Goal: Task Accomplishment & Management: Manage account settings

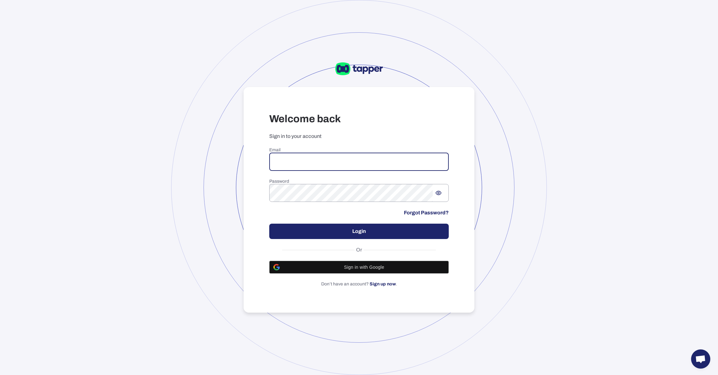
drag, startPoint x: 328, startPoint y: 159, endPoint x: 324, endPoint y: 156, distance: 4.8
click at [327, 159] on input "email" at bounding box center [358, 162] width 179 height 18
type input "**********"
click at [352, 231] on button "Login" at bounding box center [358, 231] width 179 height 15
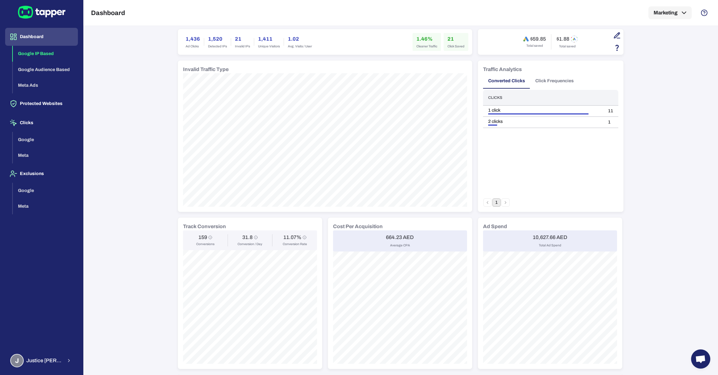
scroll to position [54, 0]
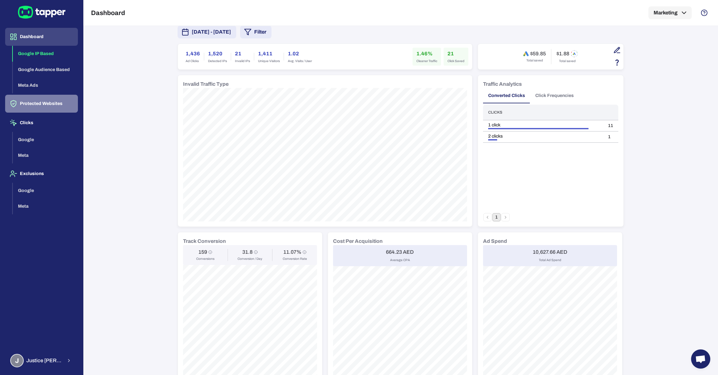
click at [38, 106] on button "Protected Websites" at bounding box center [41, 104] width 73 height 18
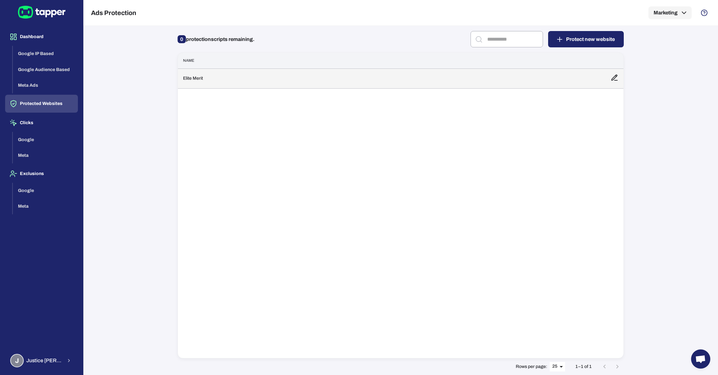
click at [270, 78] on td "Elite Merit" at bounding box center [391, 79] width 427 height 20
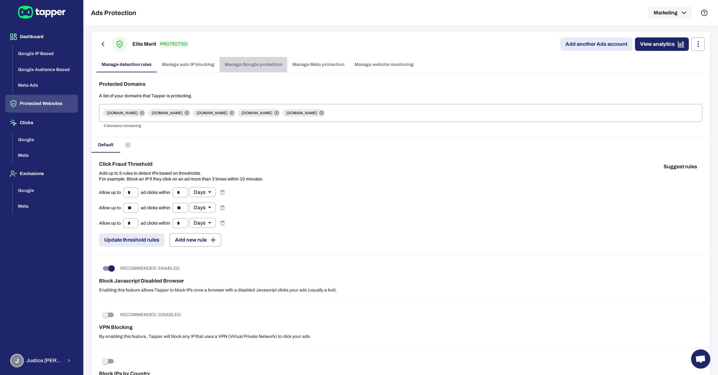
click at [252, 64] on link "Manage Google protection" at bounding box center [253, 64] width 68 height 15
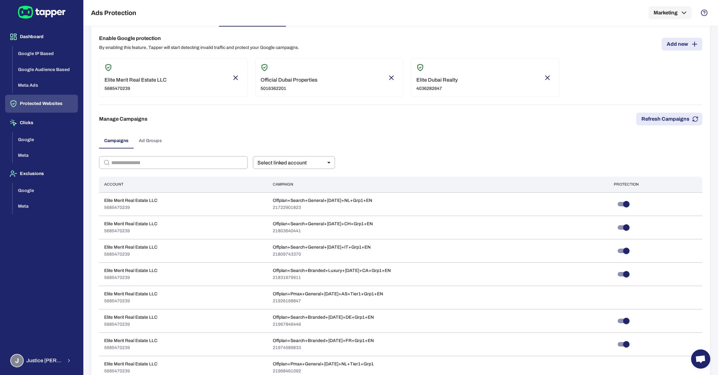
scroll to position [45, 0]
click at [645, 120] on button "Refresh Campaigns" at bounding box center [669, 119] width 66 height 13
click at [682, 116] on button "Refresh Campaigns" at bounding box center [669, 119] width 66 height 13
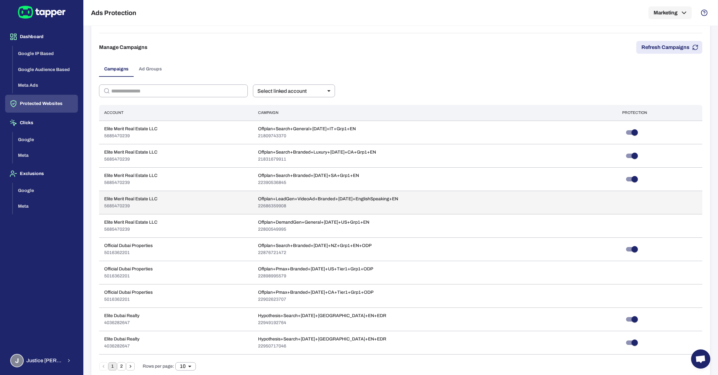
scroll to position [117, 0]
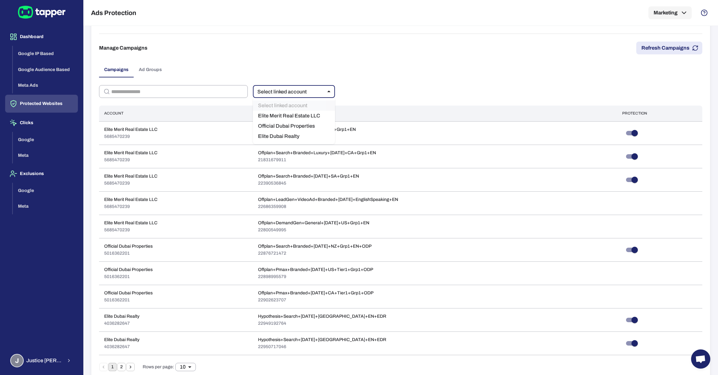
click at [325, 93] on body "Dashboard Google IP Based Google Audience Based Meta Ads Protected Websites Cli…" at bounding box center [359, 187] width 718 height 375
click at [441, 81] on div at bounding box center [359, 187] width 718 height 375
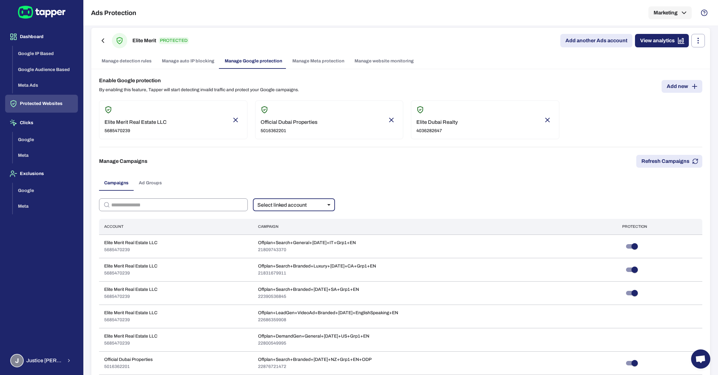
scroll to position [2, 0]
click at [284, 205] on body "Dashboard Google IP Based Google Audience Based Meta Ads Protected Websites Cli…" at bounding box center [359, 187] width 718 height 375
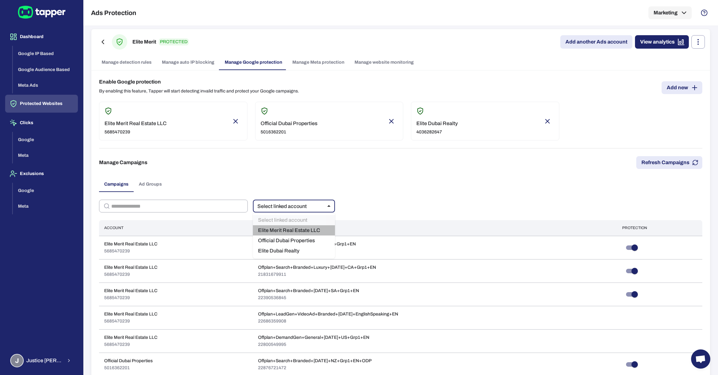
click at [296, 230] on li "Elite Merit Real Estate LLC" at bounding box center [294, 231] width 82 height 10
type input "***"
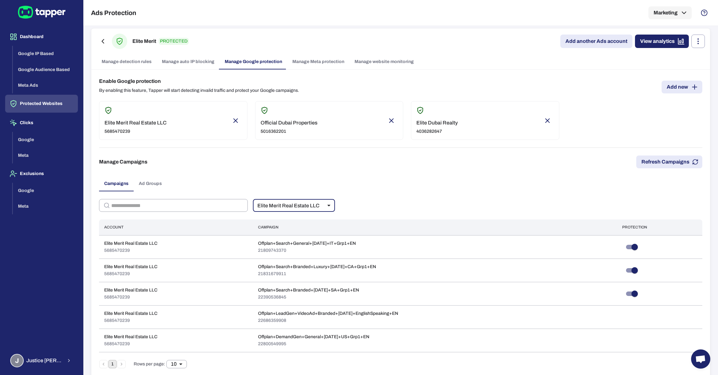
scroll to position [0, 0]
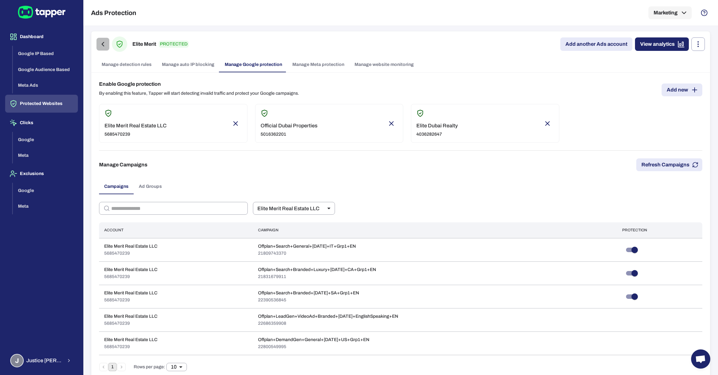
click at [104, 41] on icon "button" at bounding box center [103, 44] width 8 height 8
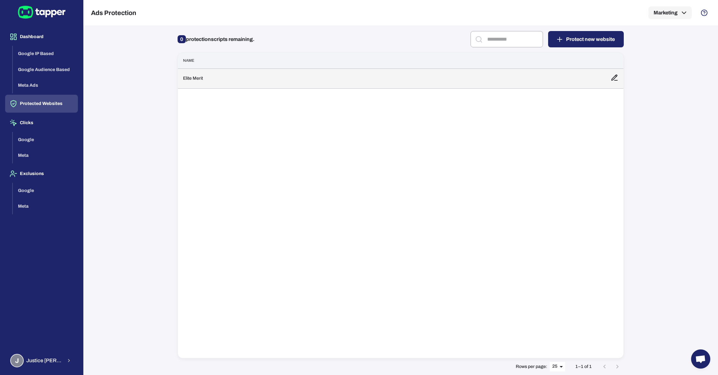
click at [208, 80] on td "Elite Merit" at bounding box center [391, 79] width 427 height 20
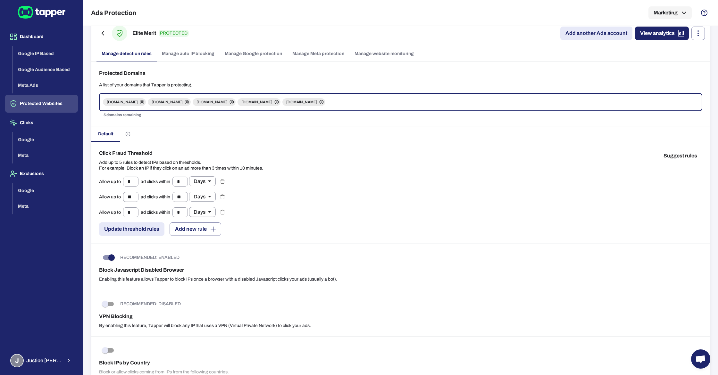
scroll to position [12, 0]
click at [393, 52] on link "Manage website monitoring" at bounding box center [384, 52] width 70 height 15
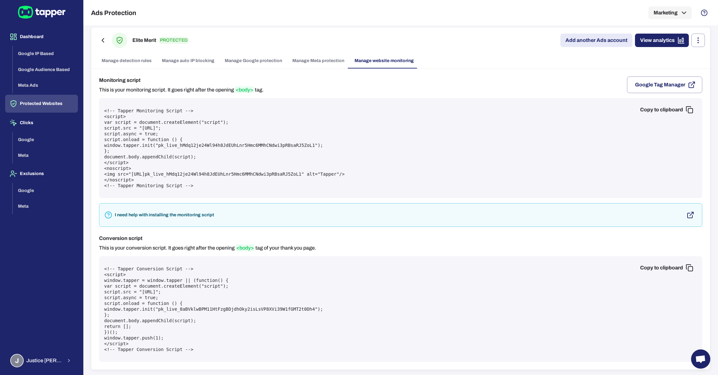
scroll to position [4, 0]
click at [250, 62] on link "Manage Google protection" at bounding box center [253, 60] width 68 height 15
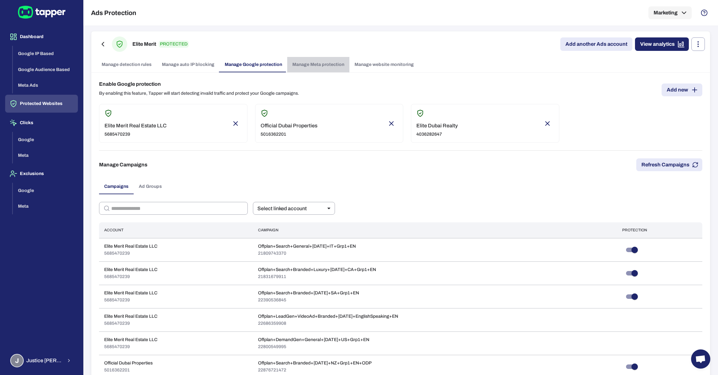
click at [308, 61] on link "Manage Meta protection" at bounding box center [318, 64] width 62 height 15
click at [307, 62] on link "Manage Meta protection" at bounding box center [318, 64] width 62 height 15
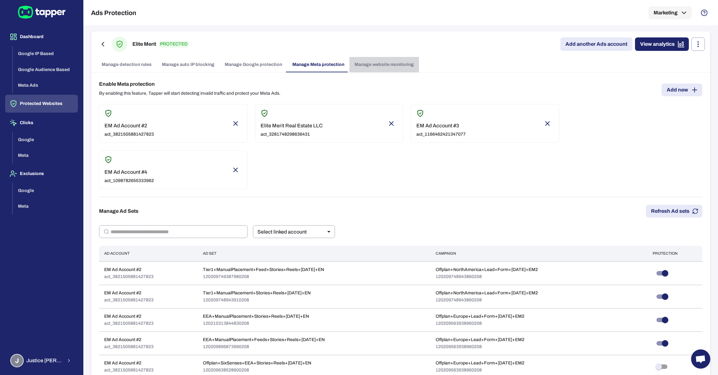
click at [368, 64] on link "Manage website monitoring" at bounding box center [384, 64] width 70 height 15
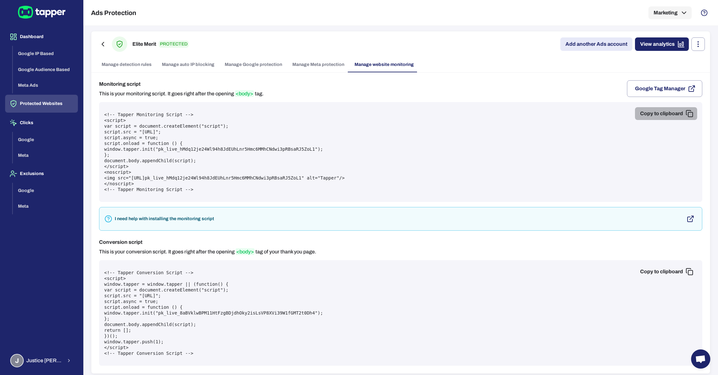
click at [689, 113] on icon "button" at bounding box center [689, 114] width 8 height 8
